Goal: Register for event/course

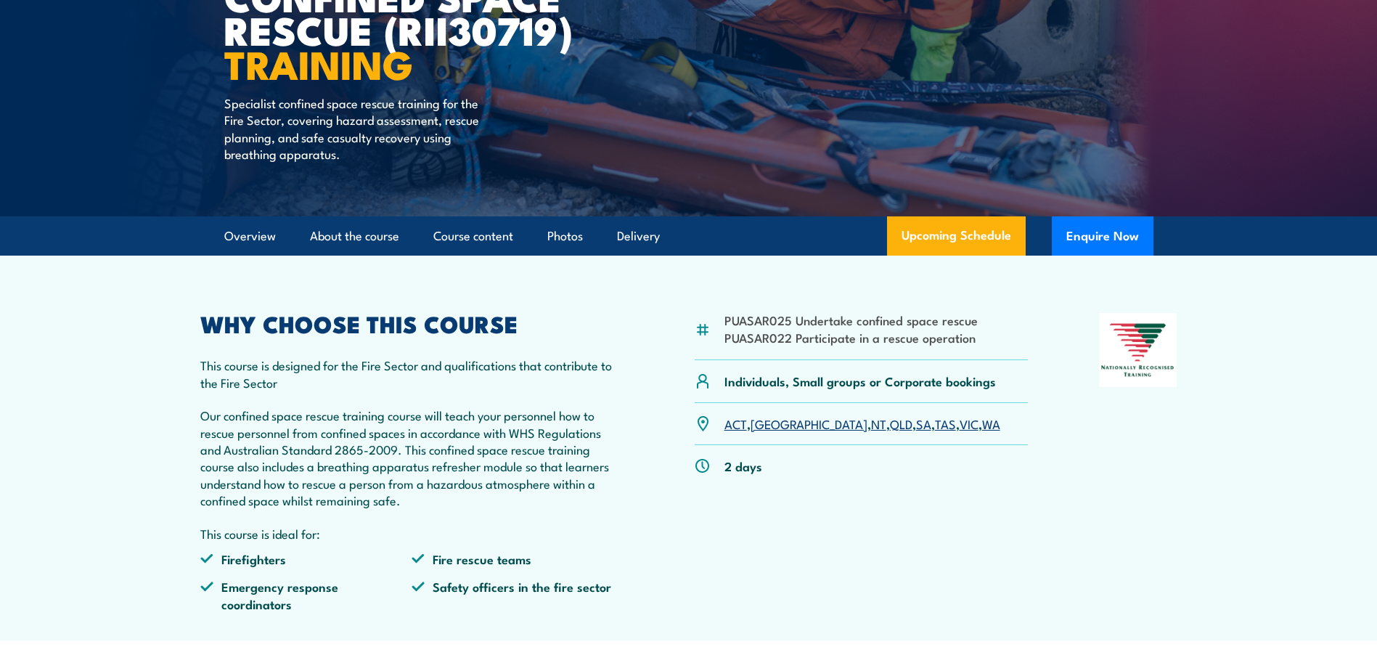
scroll to position [218, 0]
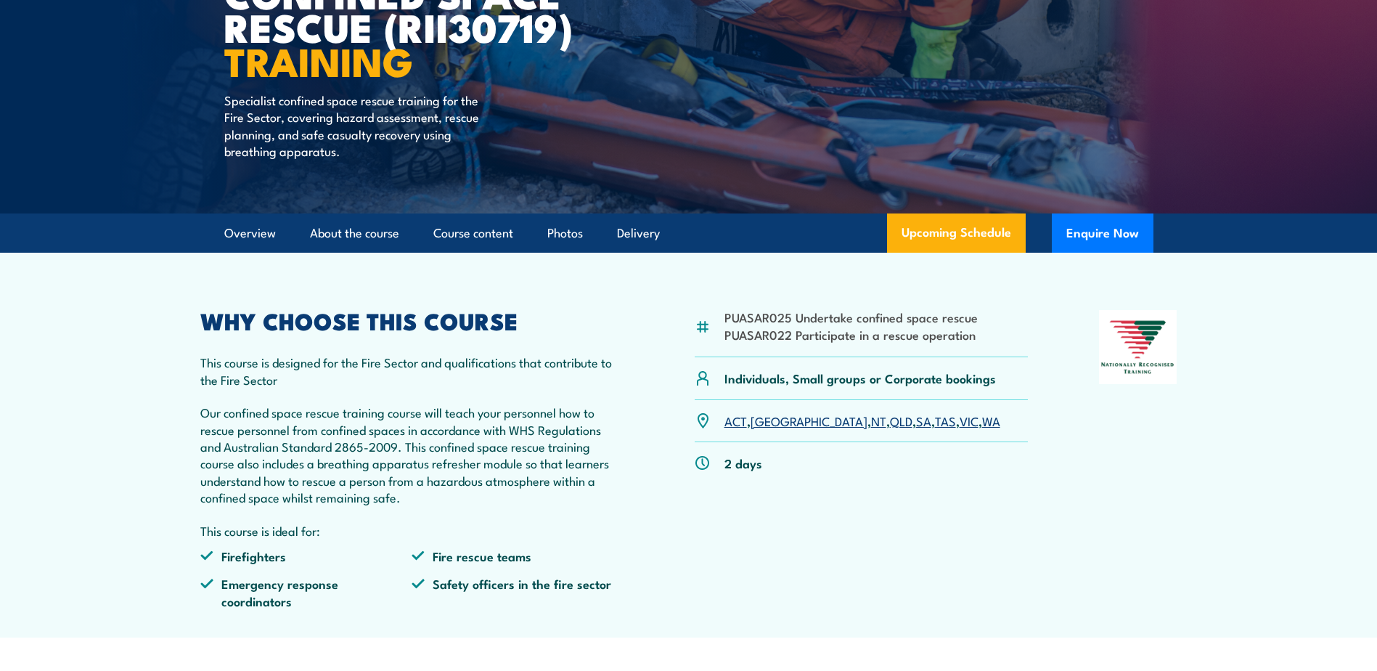
click at [890, 421] on link "QLD" at bounding box center [901, 419] width 22 height 17
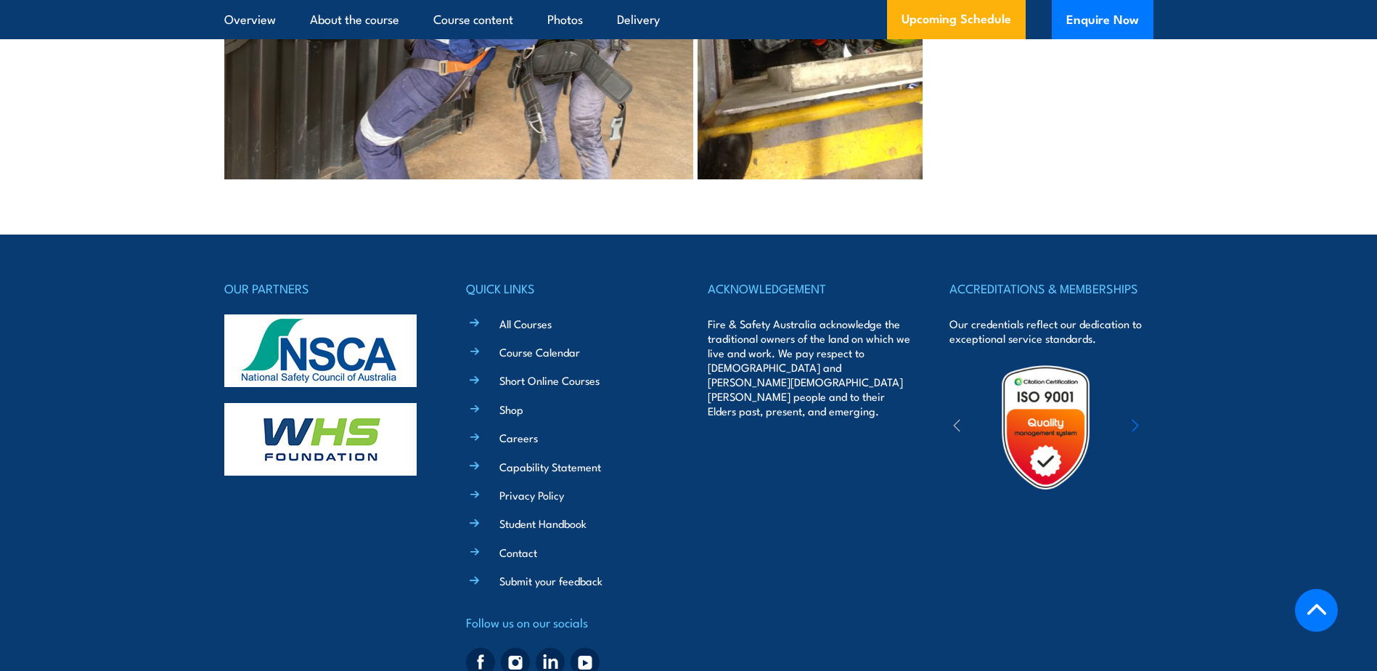
scroll to position [4194, 0]
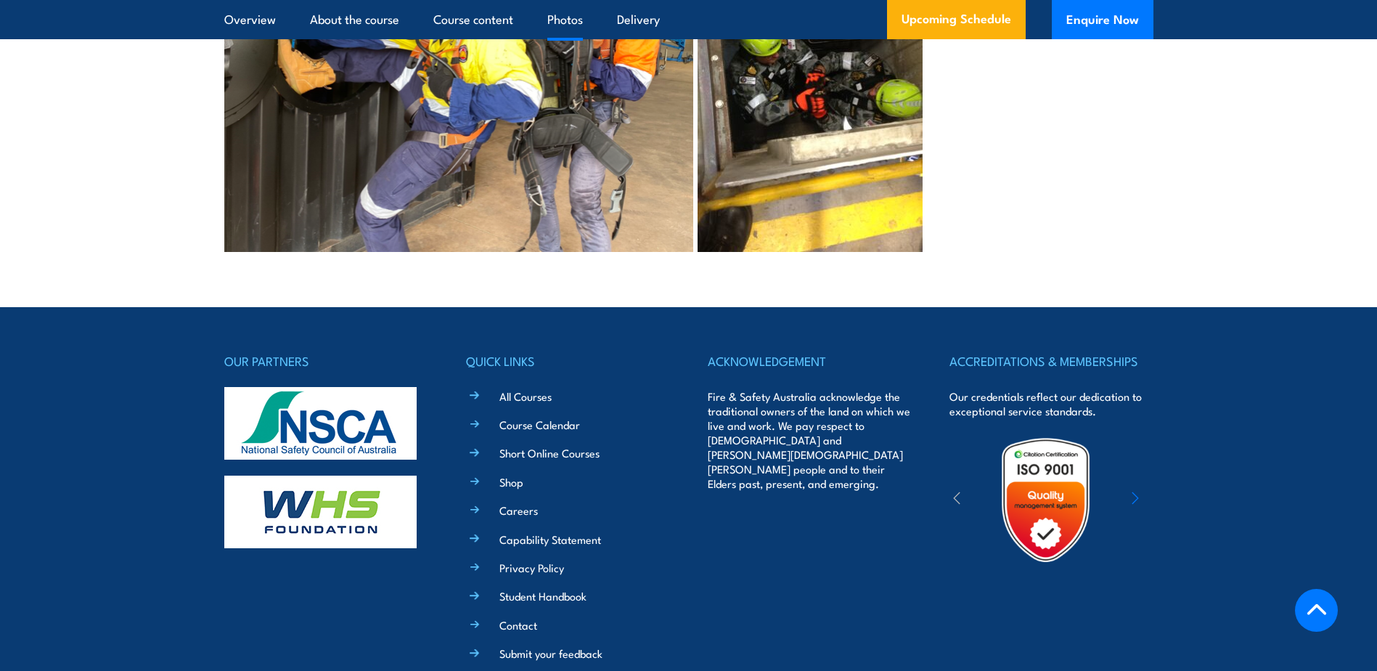
click at [1136, 491] on icon "button" at bounding box center [1134, 498] width 7 height 15
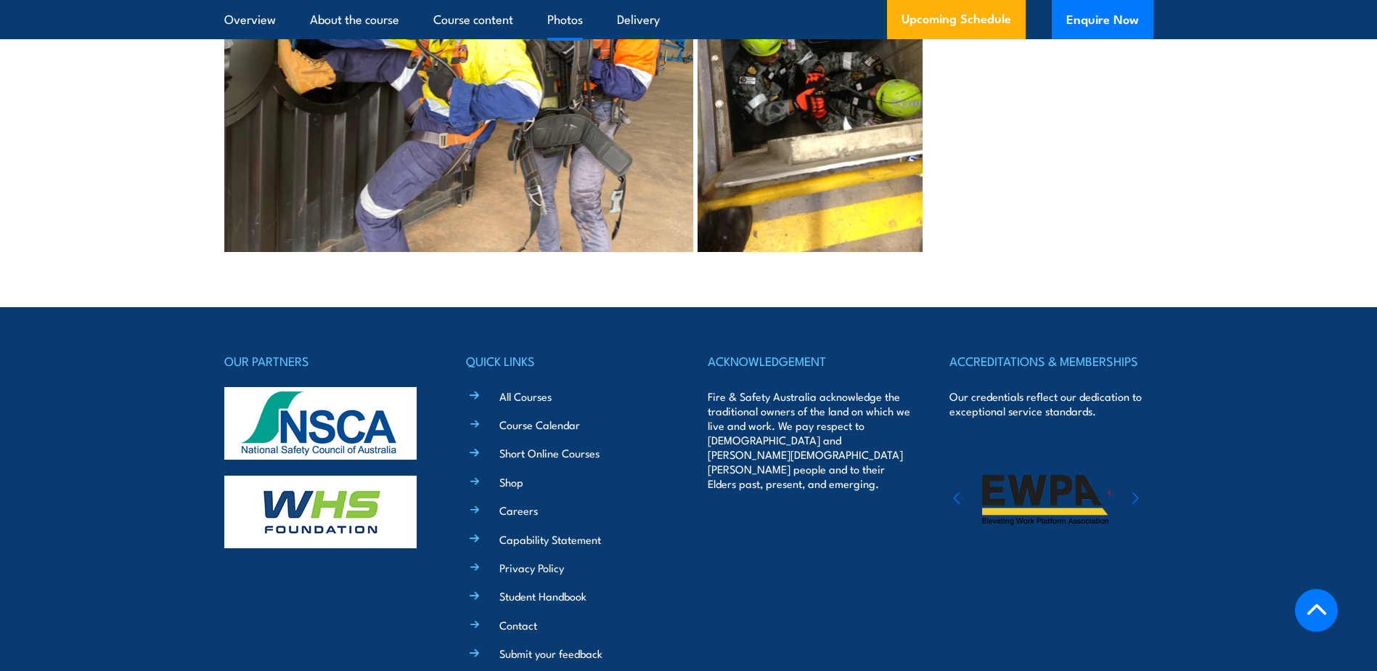
click at [1136, 491] on icon "button" at bounding box center [1134, 498] width 7 height 15
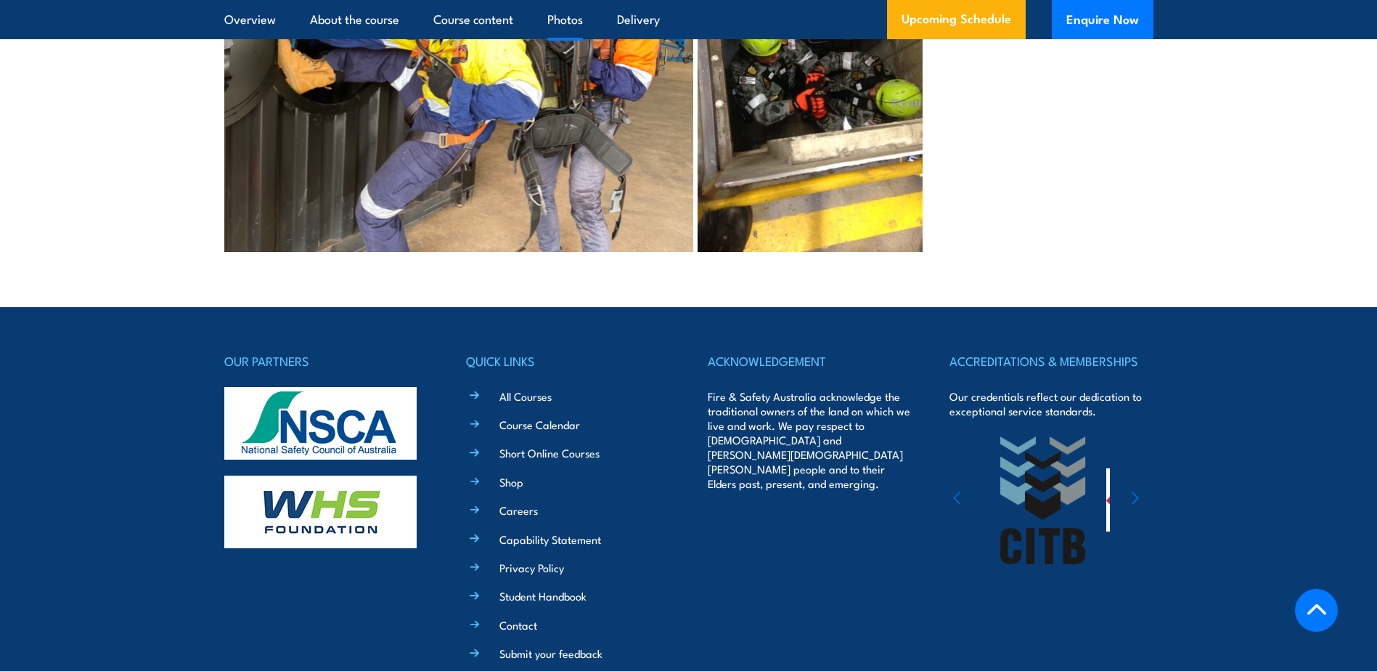
click at [1136, 491] on icon "button" at bounding box center [1134, 498] width 7 height 15
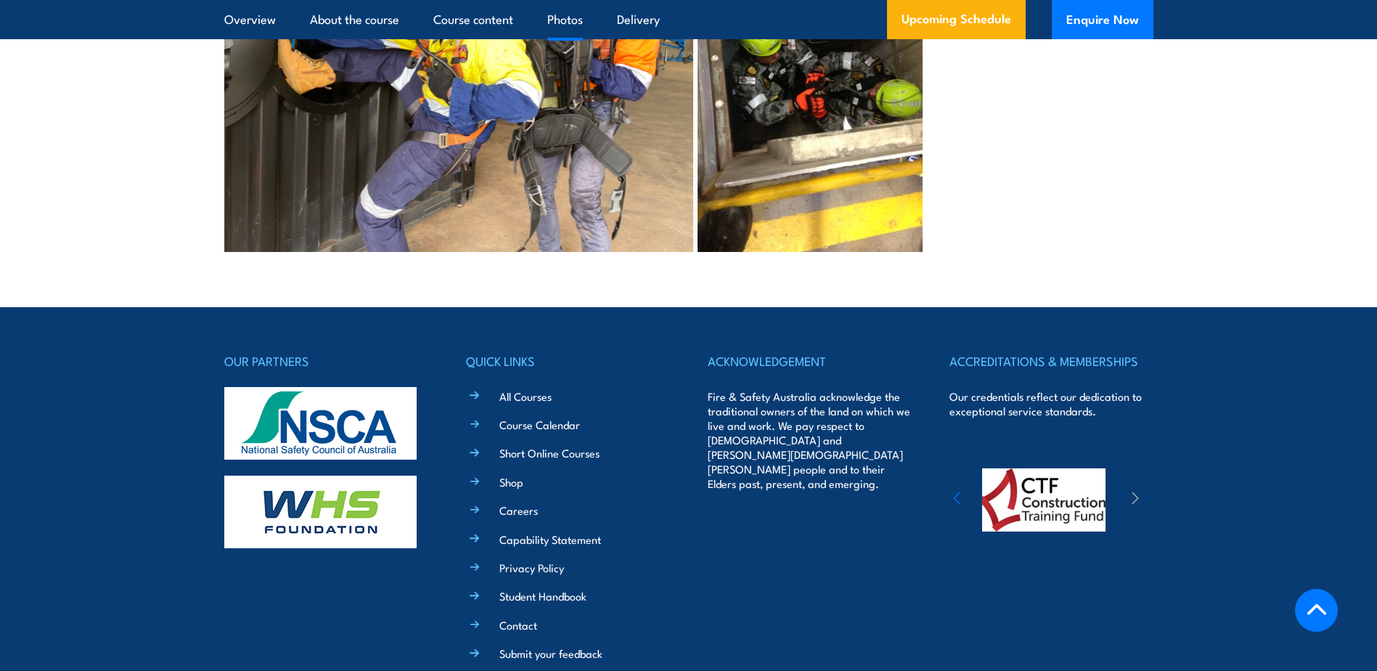
click at [1136, 491] on icon "button" at bounding box center [1134, 498] width 7 height 15
click at [1132, 491] on icon "button" at bounding box center [1134, 498] width 7 height 15
click at [1027, 607] on div "ACCREDITATIONS & MEMBERSHIPS Our credentials reflect our dedication to exceptio…" at bounding box center [1050, 553] width 203 height 404
click at [959, 491] on icon "button" at bounding box center [956, 498] width 7 height 15
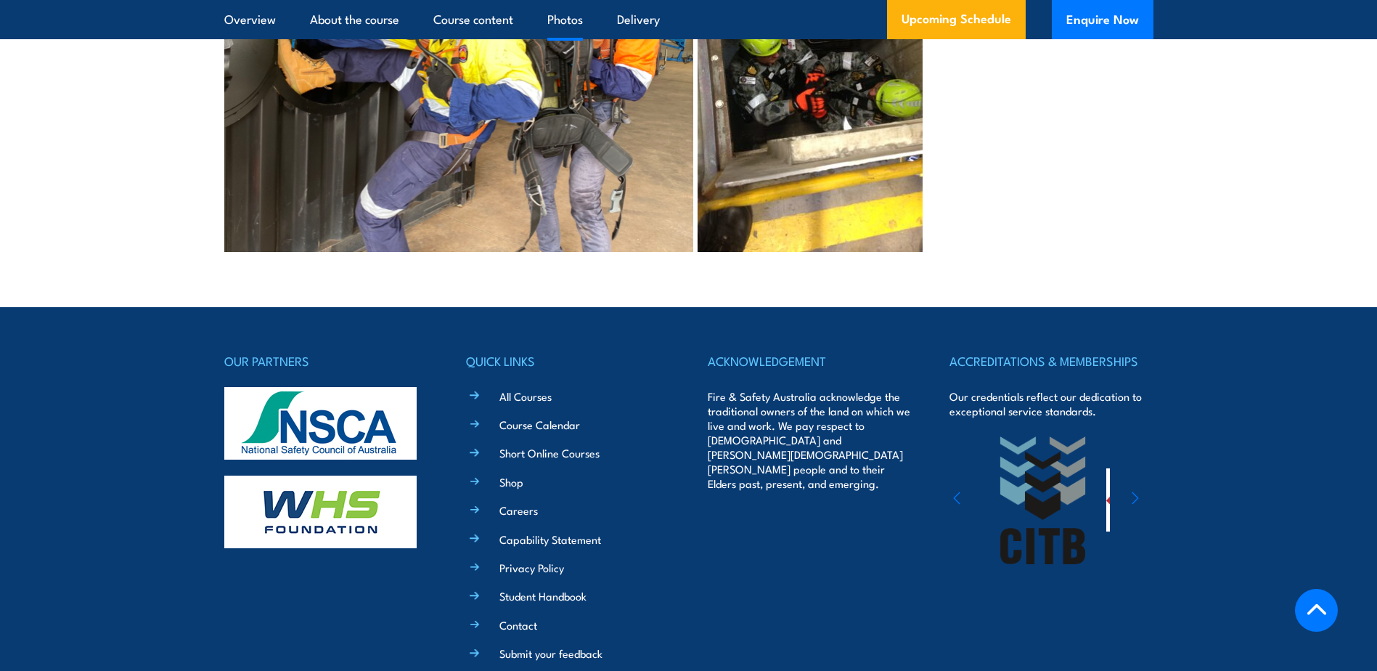
click at [959, 491] on icon "button" at bounding box center [956, 498] width 7 height 15
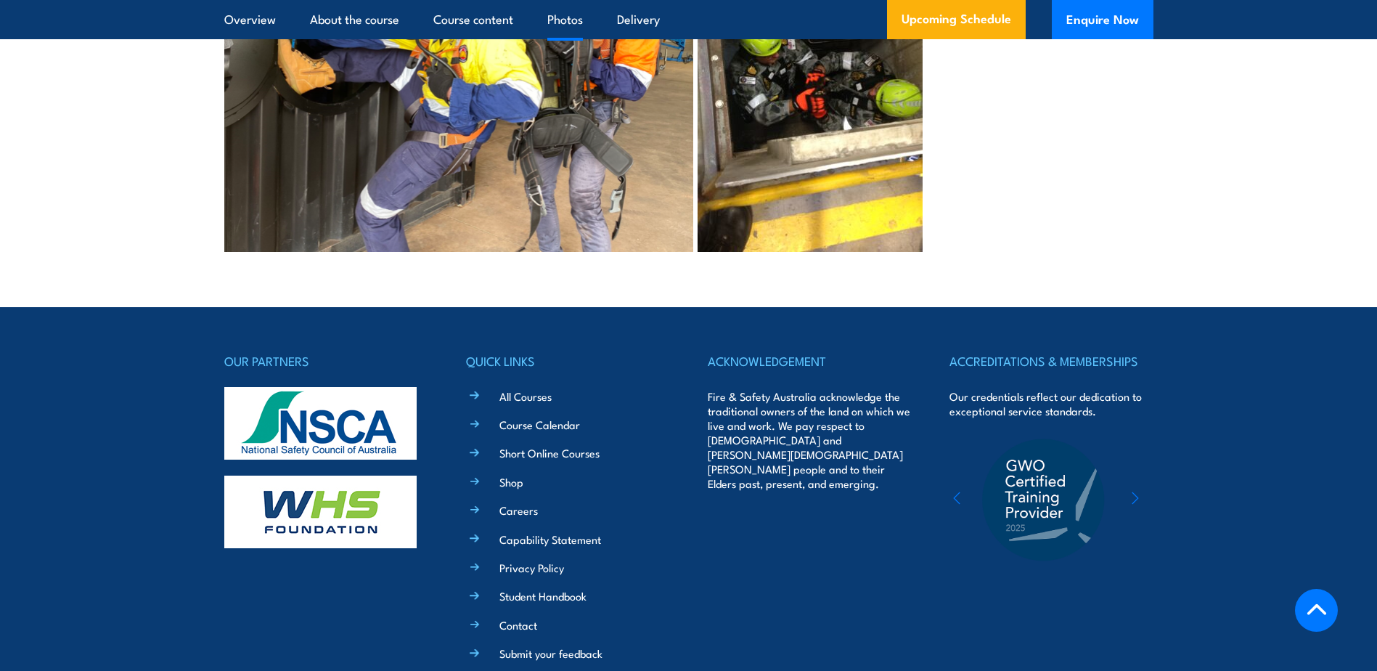
click at [959, 491] on icon "button" at bounding box center [956, 498] width 7 height 15
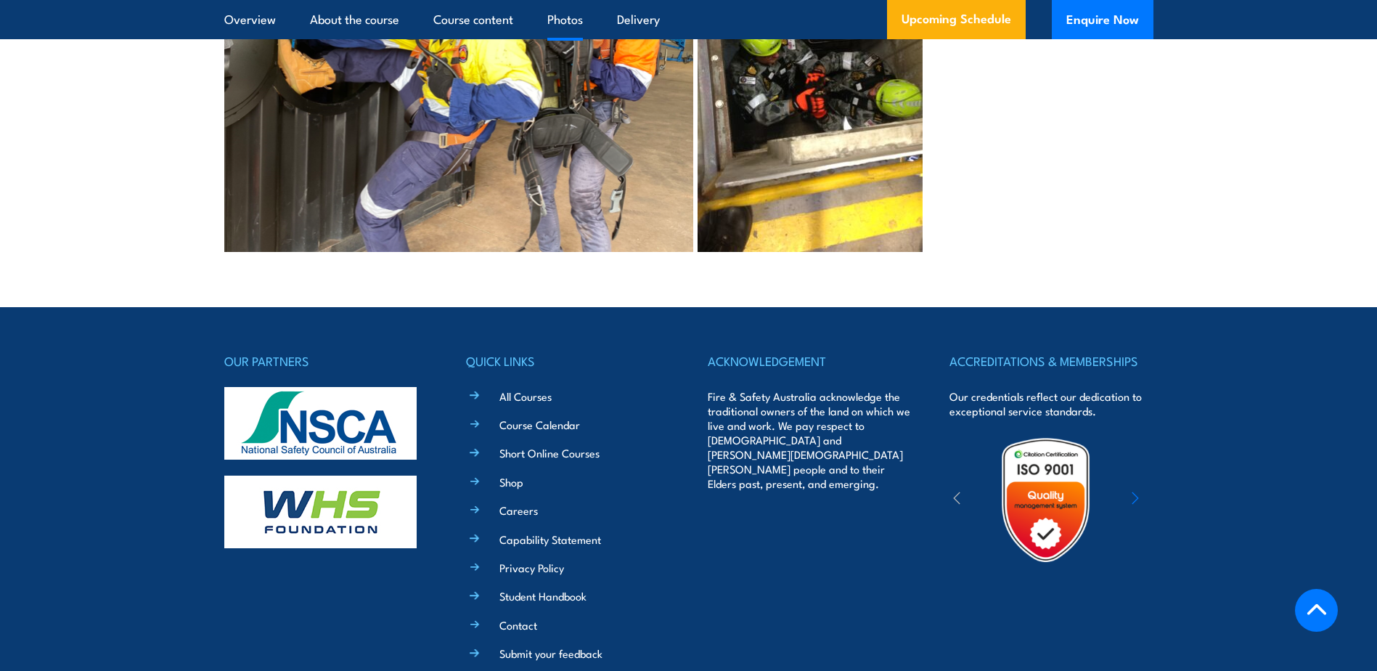
click at [960, 491] on icon "button" at bounding box center [956, 498] width 7 height 15
click at [512, 417] on link "Course Calendar" at bounding box center [539, 424] width 81 height 15
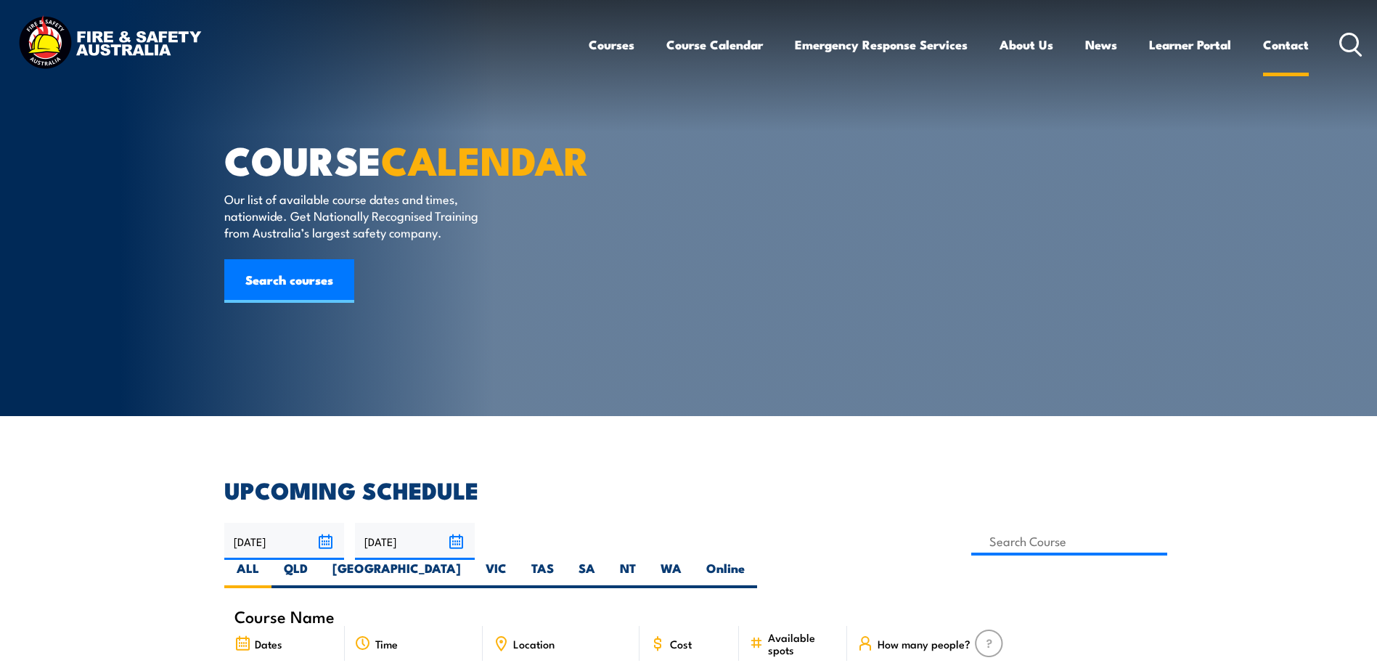
click at [1299, 49] on link "Contact" at bounding box center [1286, 44] width 46 height 38
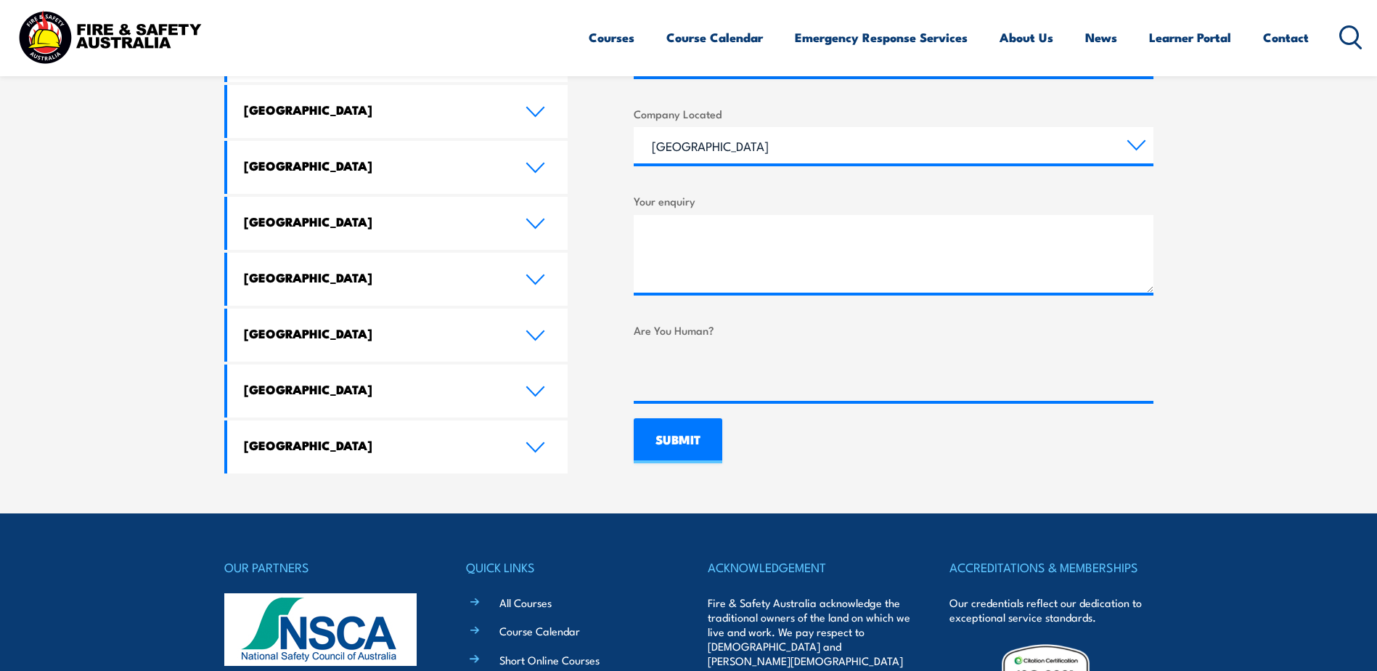
scroll to position [798, 0]
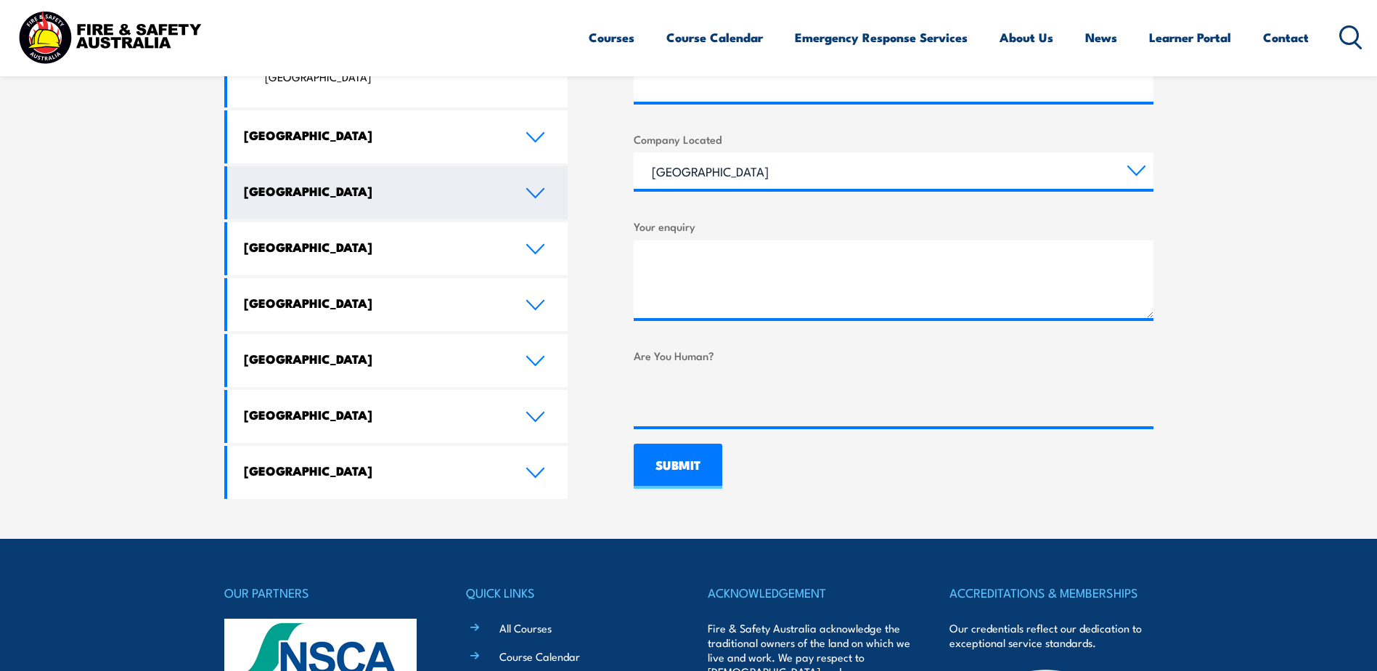
click at [544, 187] on icon at bounding box center [535, 193] width 20 height 12
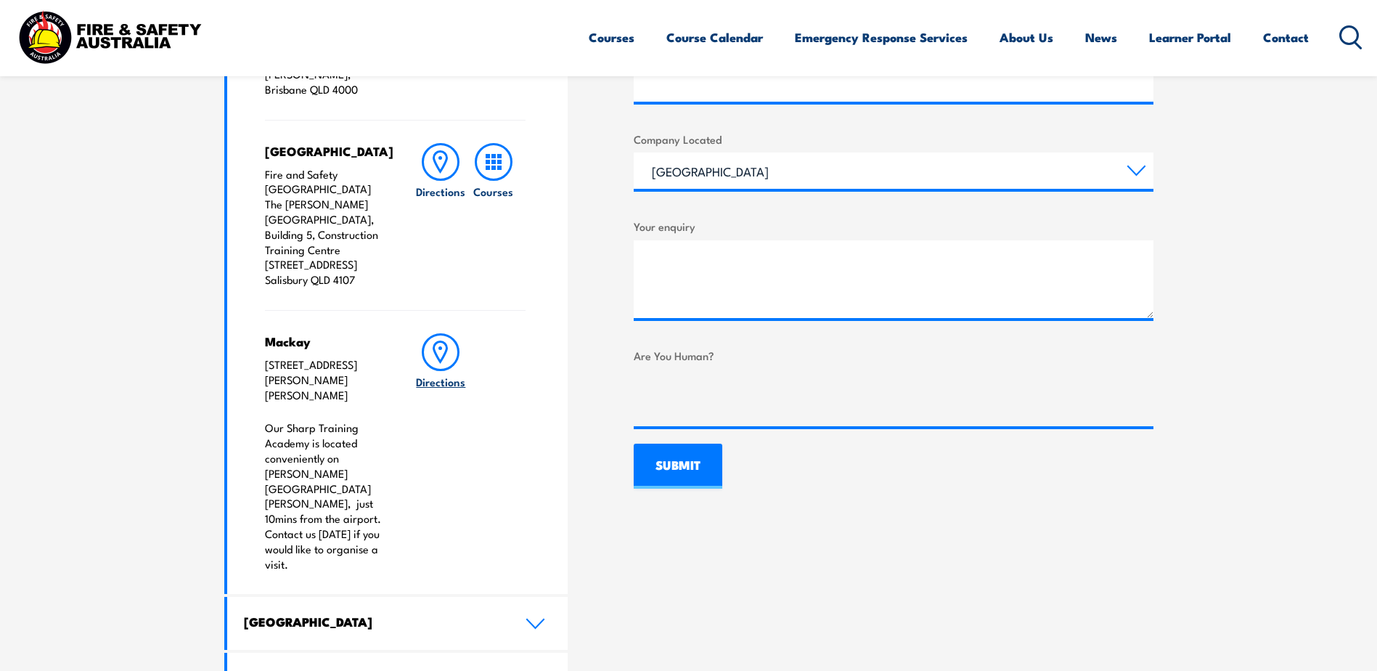
click at [446, 341] on icon at bounding box center [440, 351] width 13 height 20
